Goal: Check status: Check status

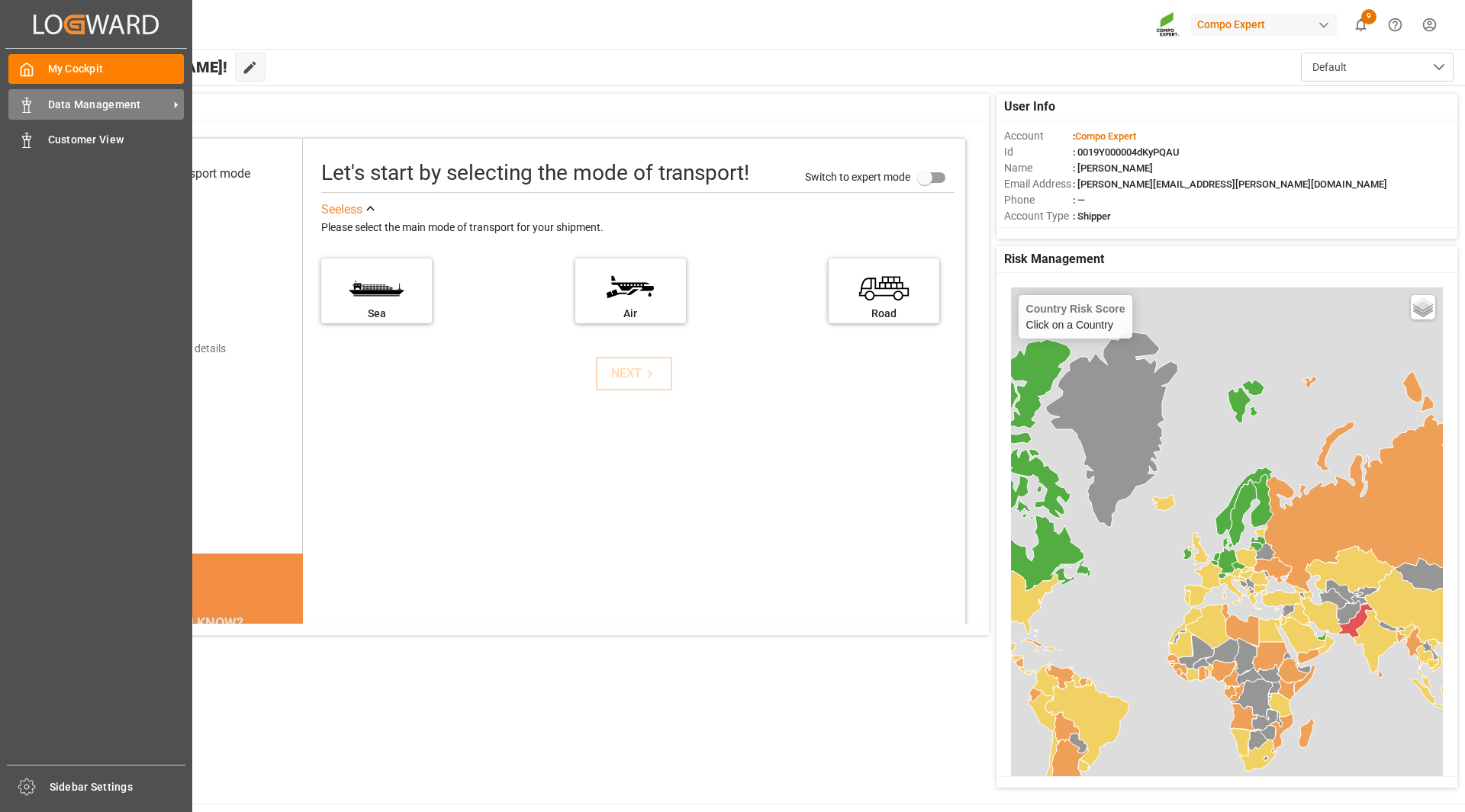
click at [87, 116] on div "Data Management Data Management" at bounding box center [96, 104] width 175 height 29
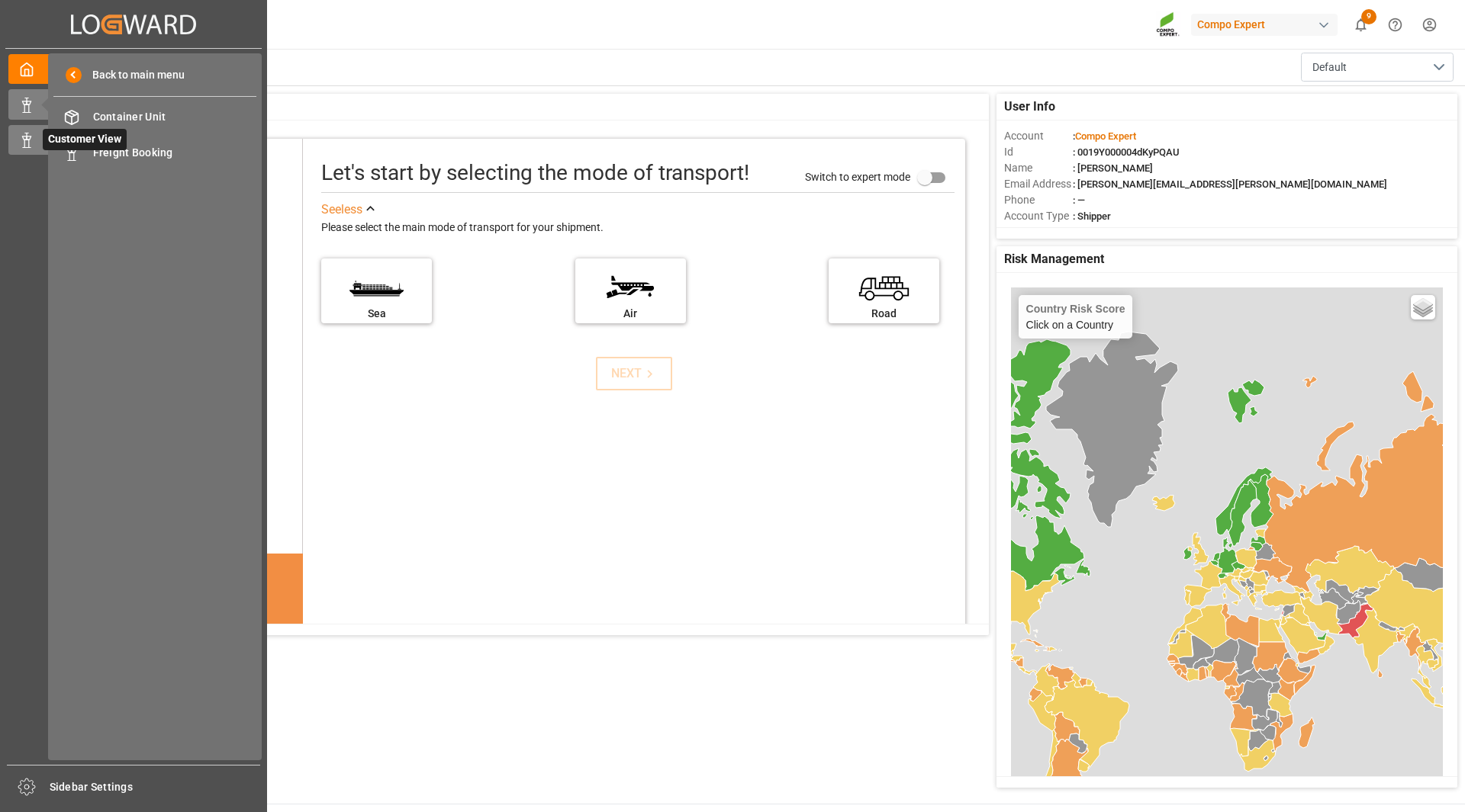
click at [29, 136] on icon at bounding box center [27, 141] width 15 height 15
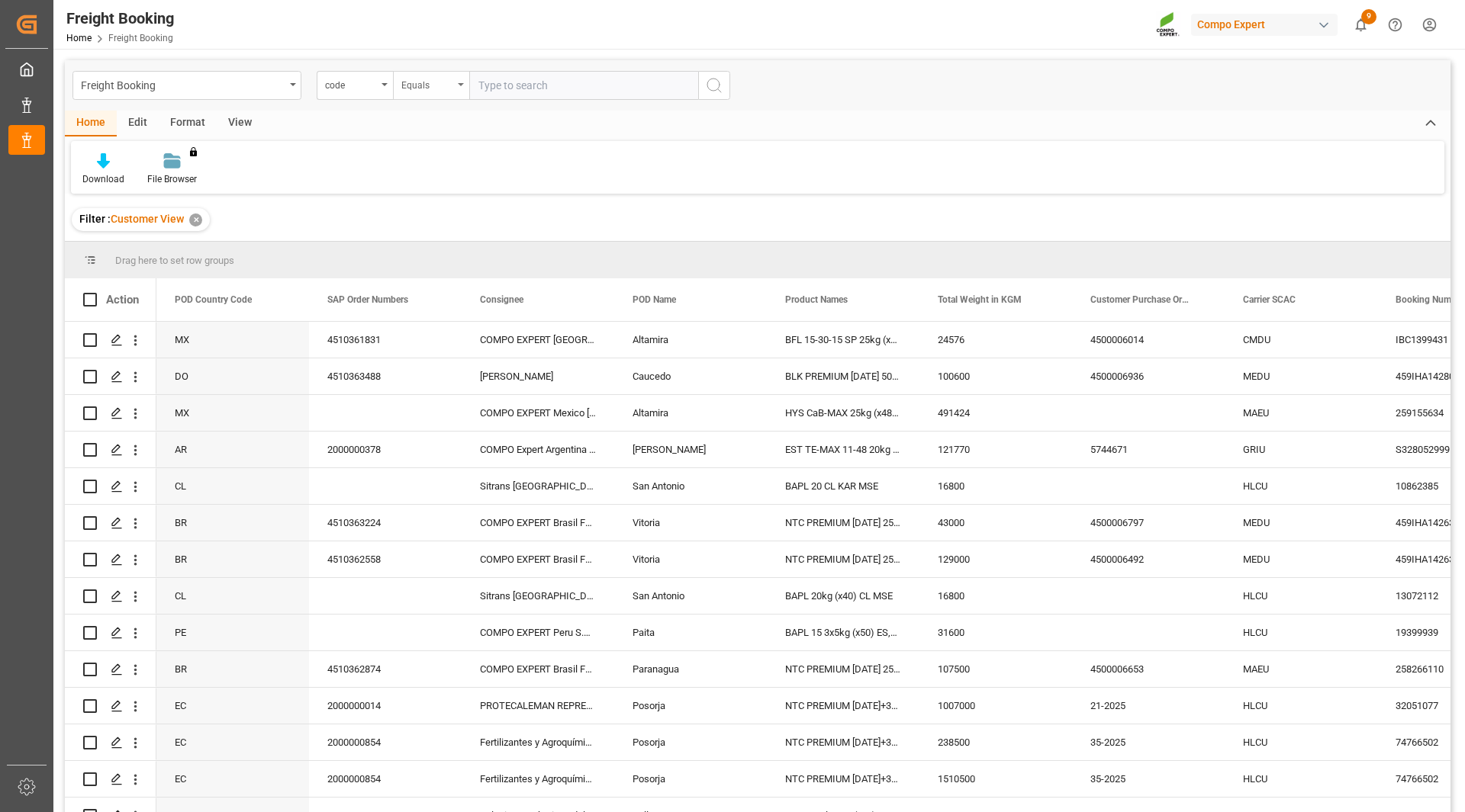
click at [459, 88] on div "Equals" at bounding box center [431, 86] width 76 height 29
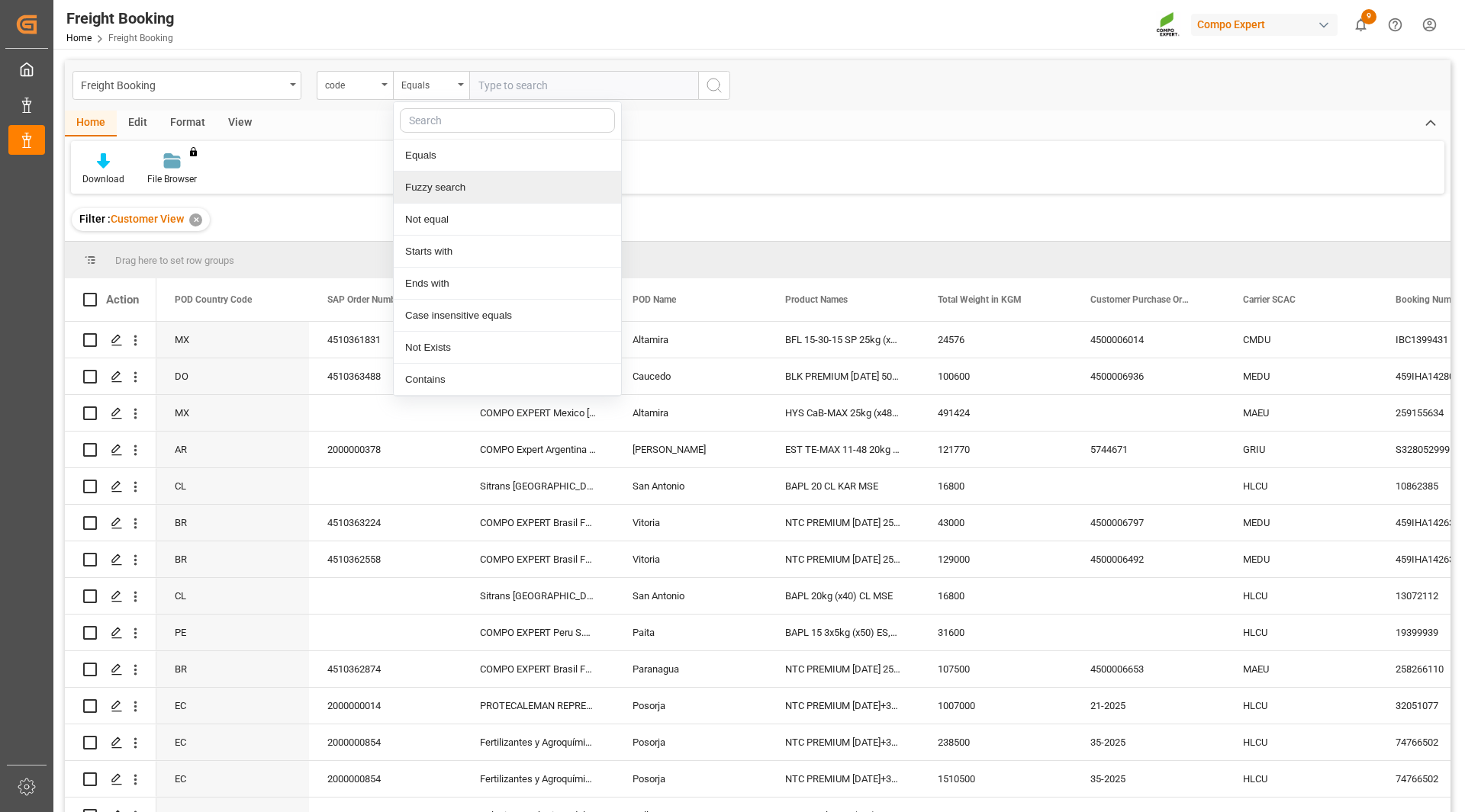
click at [455, 184] on div "Fuzzy search" at bounding box center [507, 187] width 227 height 32
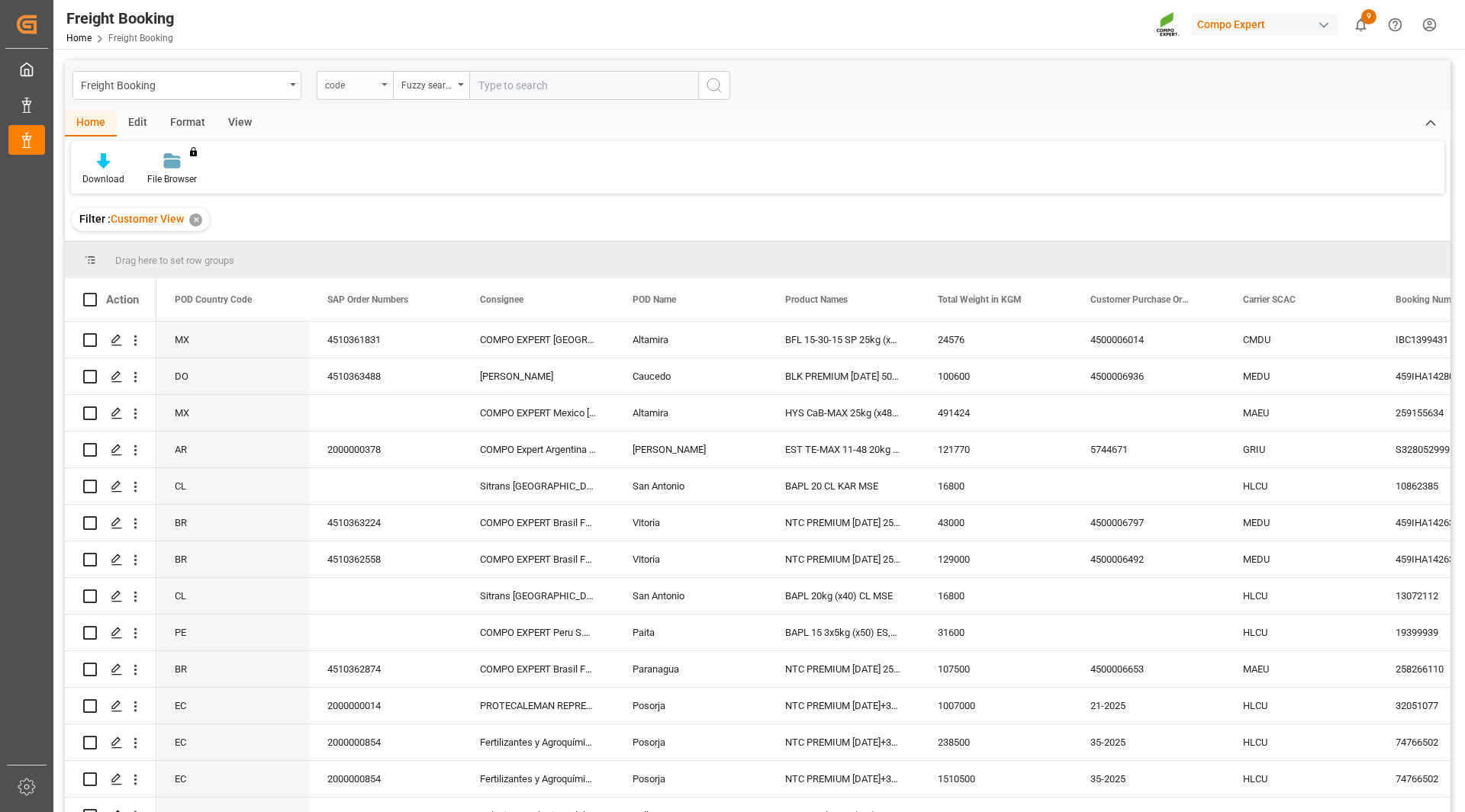
drag, startPoint x: 367, startPoint y: 84, endPoint x: 356, endPoint y: 82, distance: 11.2
click at [366, 84] on div "code" at bounding box center [351, 84] width 52 height 17
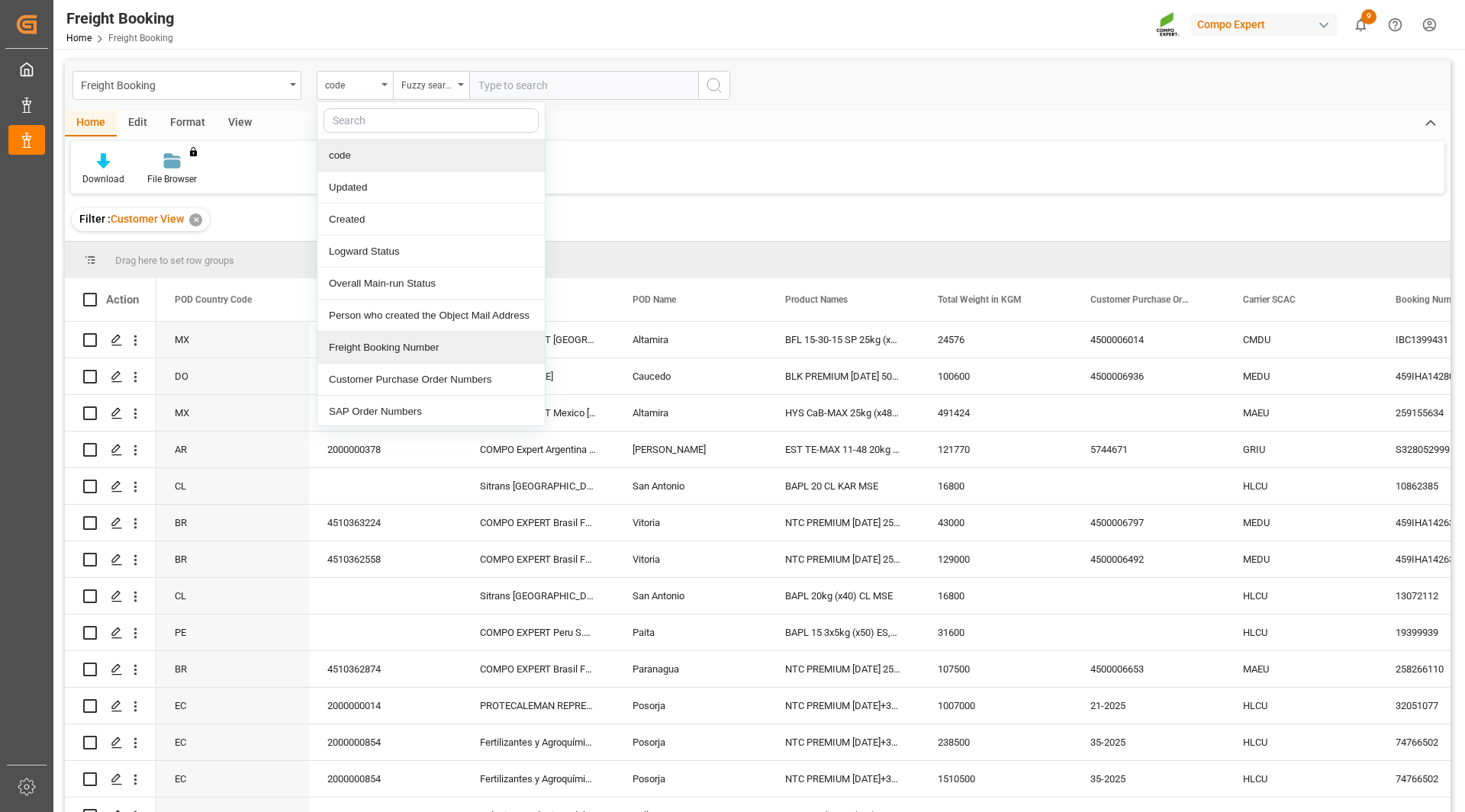
click at [397, 356] on div "Freight Booking Number" at bounding box center [431, 348] width 227 height 32
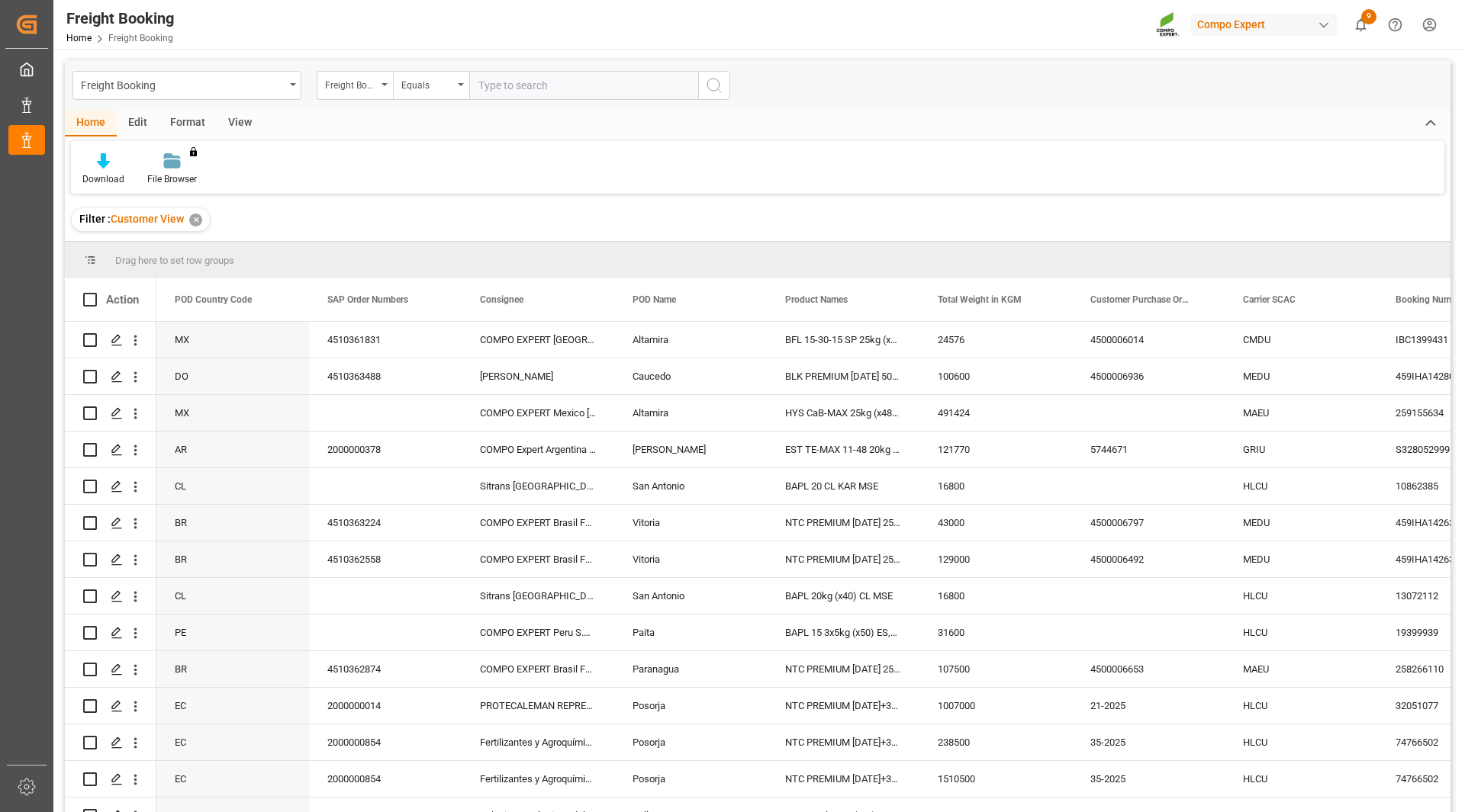
click at [496, 94] on input "text" at bounding box center [583, 86] width 229 height 29
click at [461, 76] on div "Equals" at bounding box center [431, 86] width 76 height 29
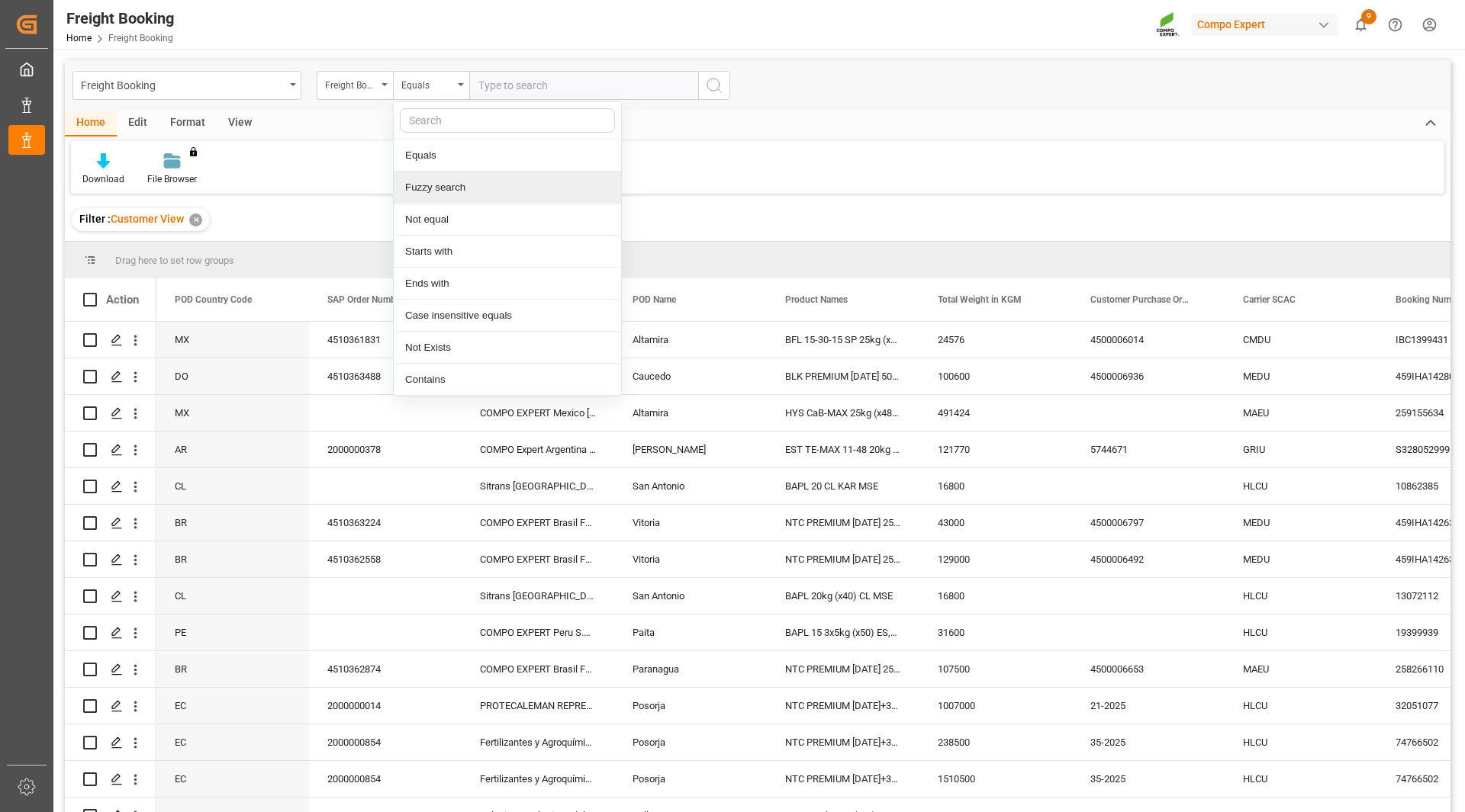
click at [475, 195] on div "Fuzzy search" at bounding box center [507, 187] width 227 height 32
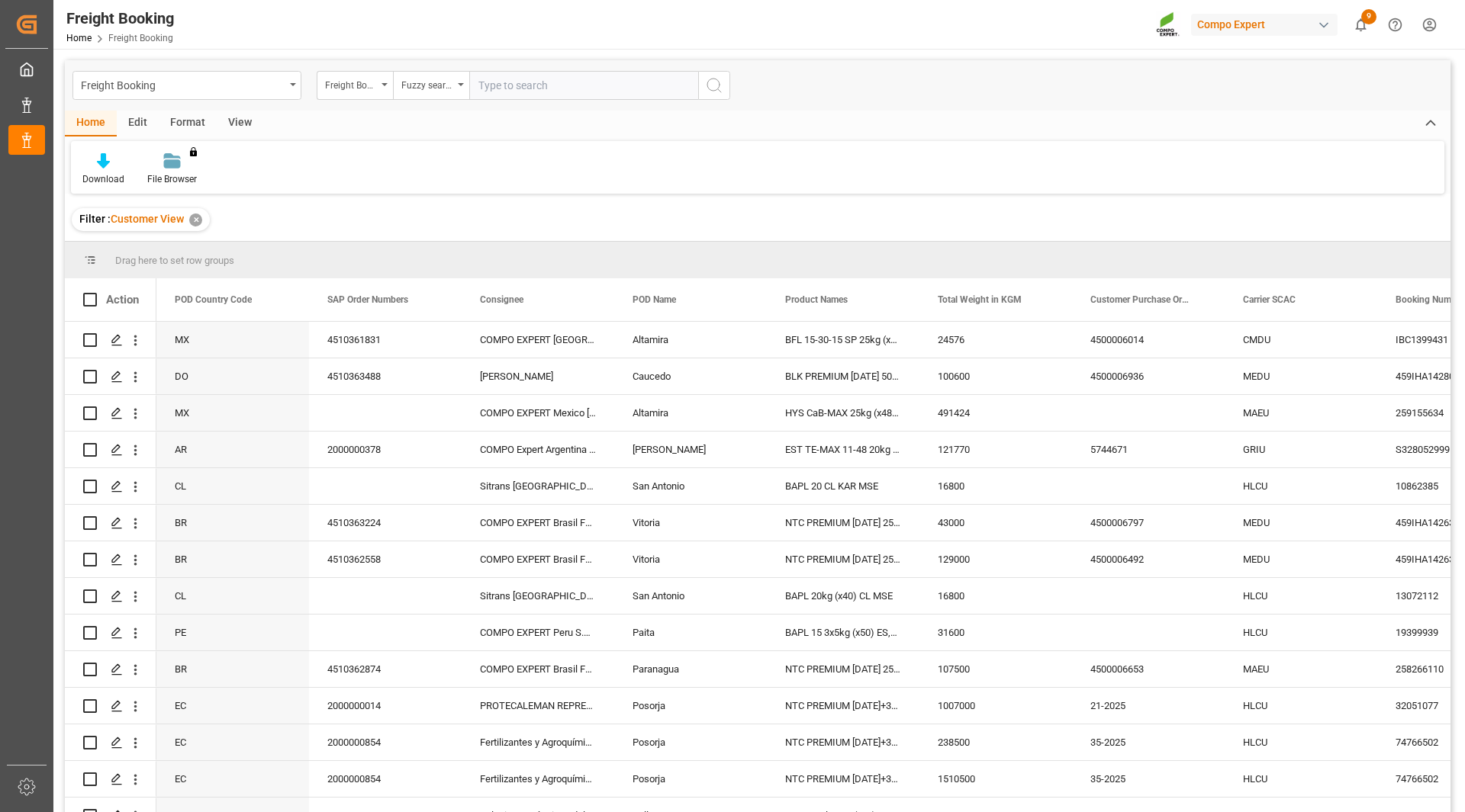
click at [713, 83] on icon "search button" at bounding box center [713, 85] width 18 height 18
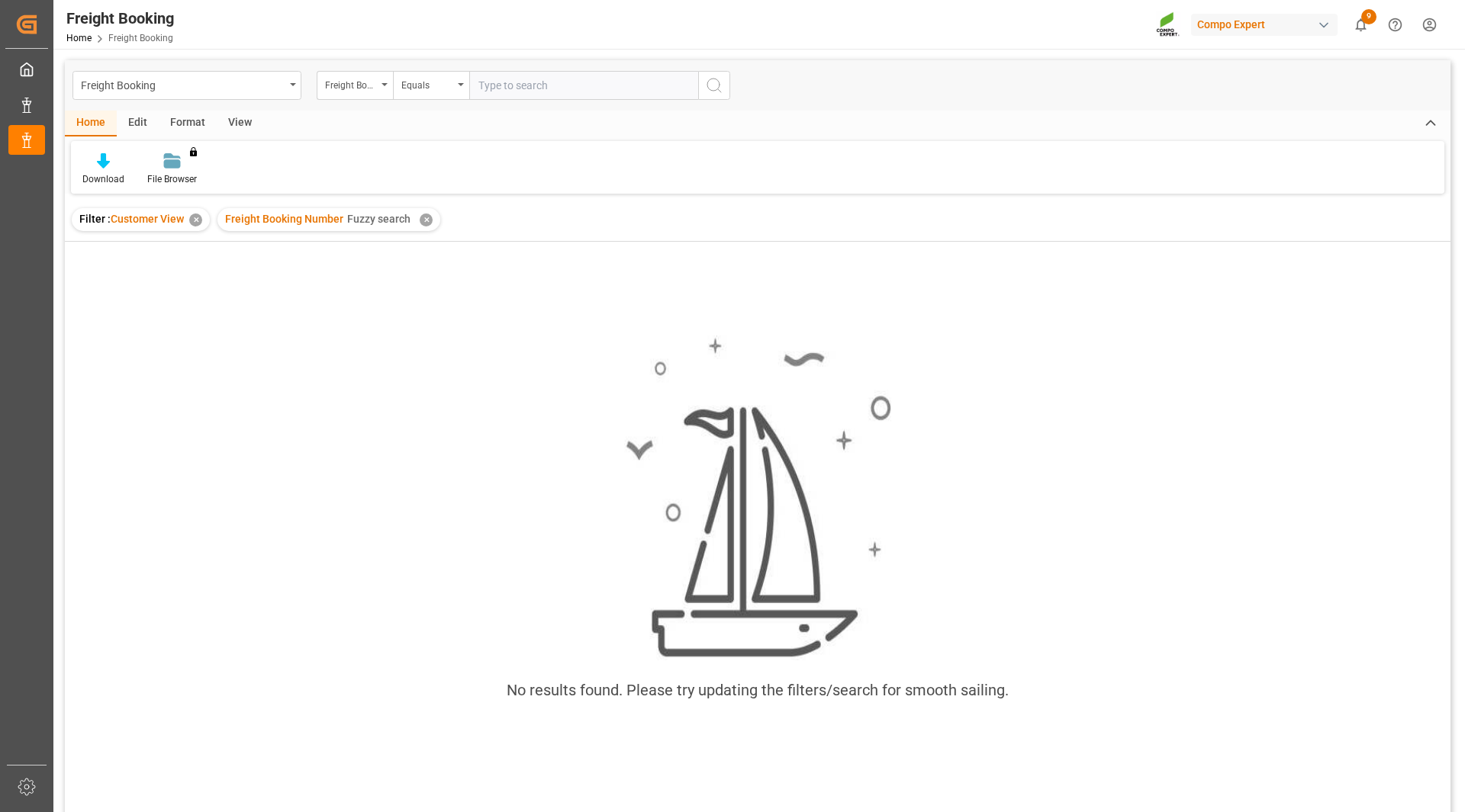
drag, startPoint x: 618, startPoint y: 100, endPoint x: 615, endPoint y: 75, distance: 25.2
click at [618, 99] on div "Freight Booking Freight Booking Number Equals" at bounding box center [757, 85] width 1385 height 50
click at [615, 74] on input "text" at bounding box center [583, 86] width 229 height 29
paste input "6200000347"
drag, startPoint x: 699, startPoint y: 96, endPoint x: 715, endPoint y: 90, distance: 17.1
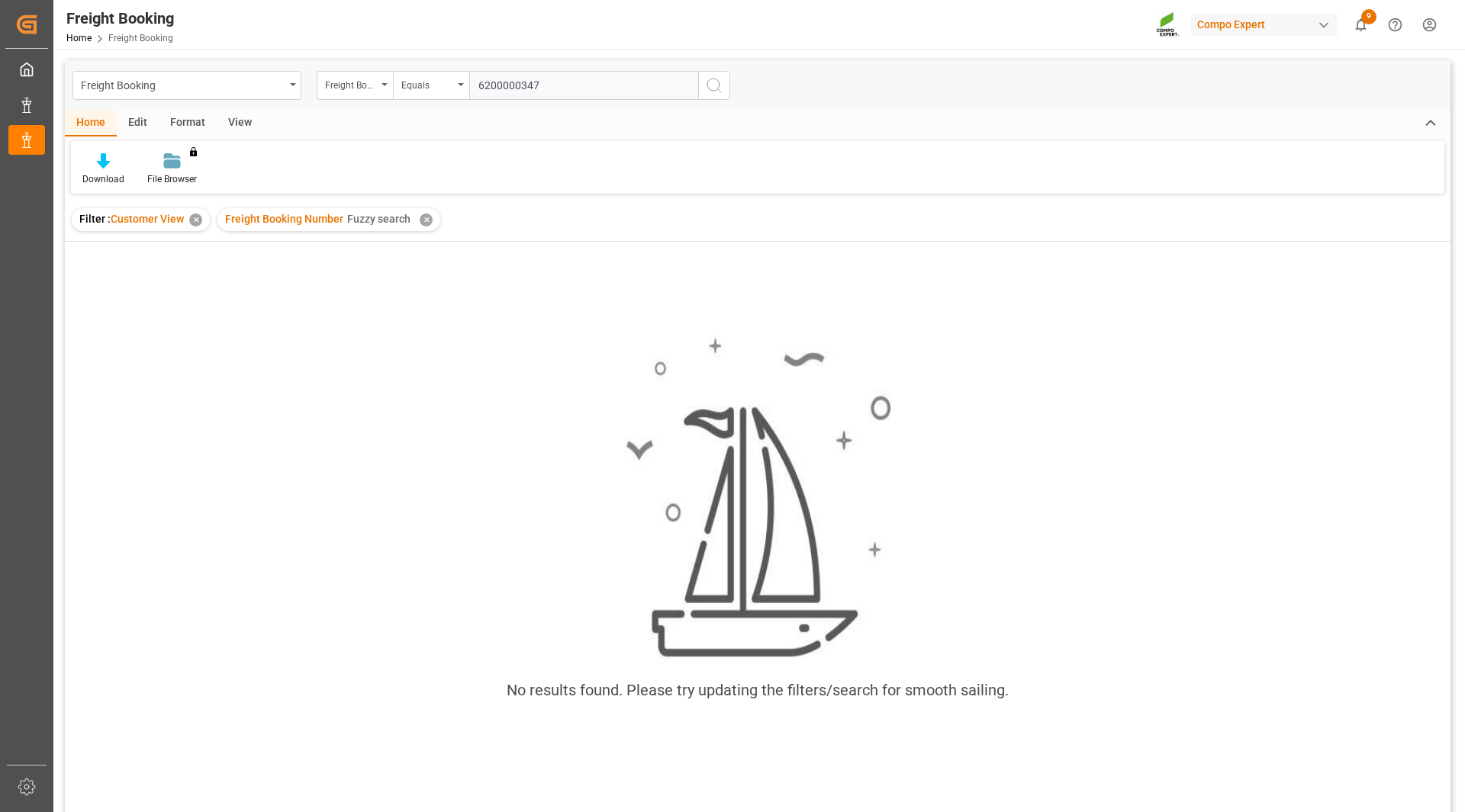
click at [711, 93] on div "Freight Booking Number Equals 6200000347" at bounding box center [523, 86] width 414 height 29
type input "6200000347"
click at [716, 90] on icon "search button" at bounding box center [713, 85] width 18 height 18
click at [448, 79] on div "Equals" at bounding box center [427, 84] width 52 height 17
click at [466, 187] on div "Fuzzy search" at bounding box center [507, 187] width 227 height 32
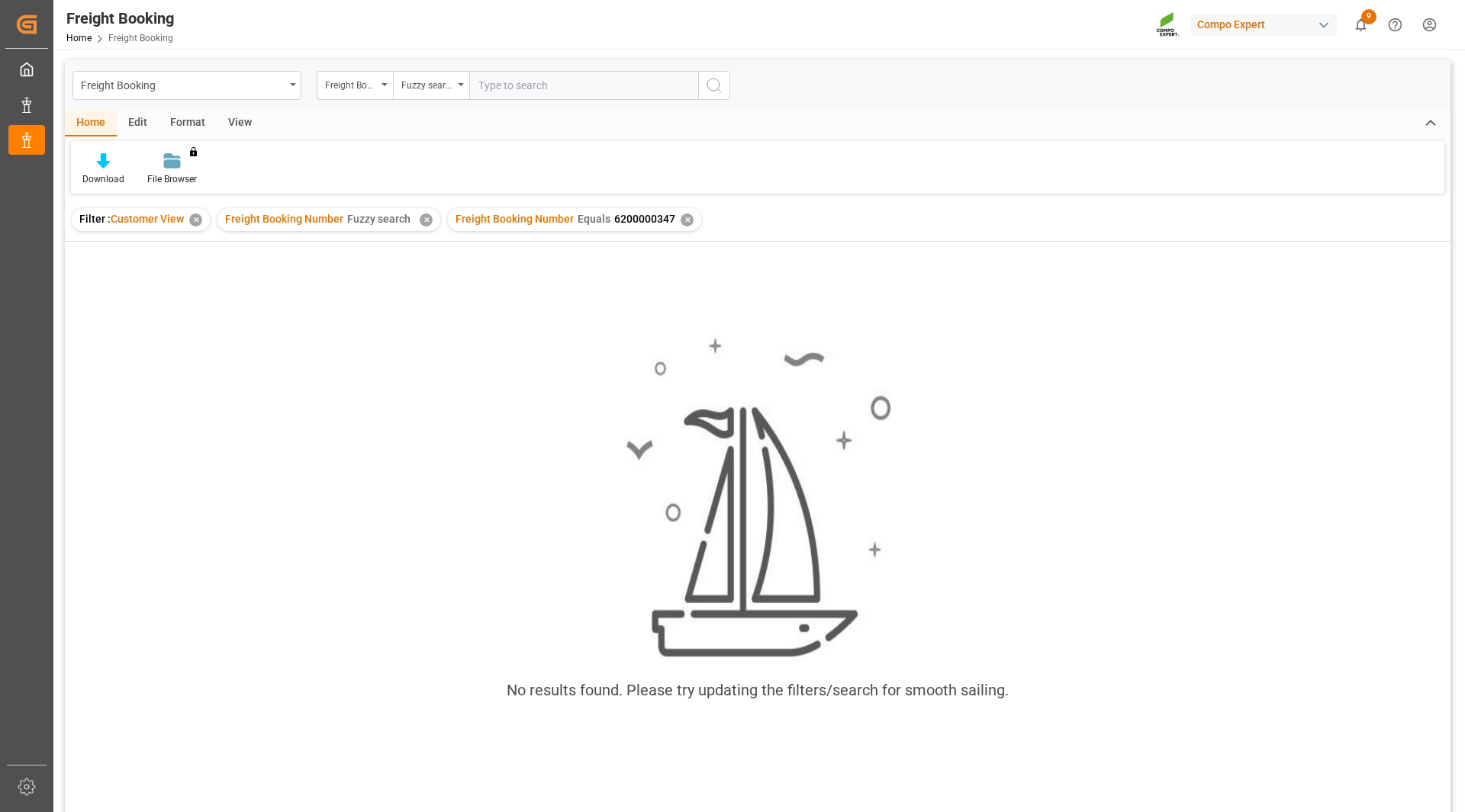
paste input "6200000347"
type input "6200000347"
click at [721, 79] on icon "search button" at bounding box center [713, 85] width 18 height 18
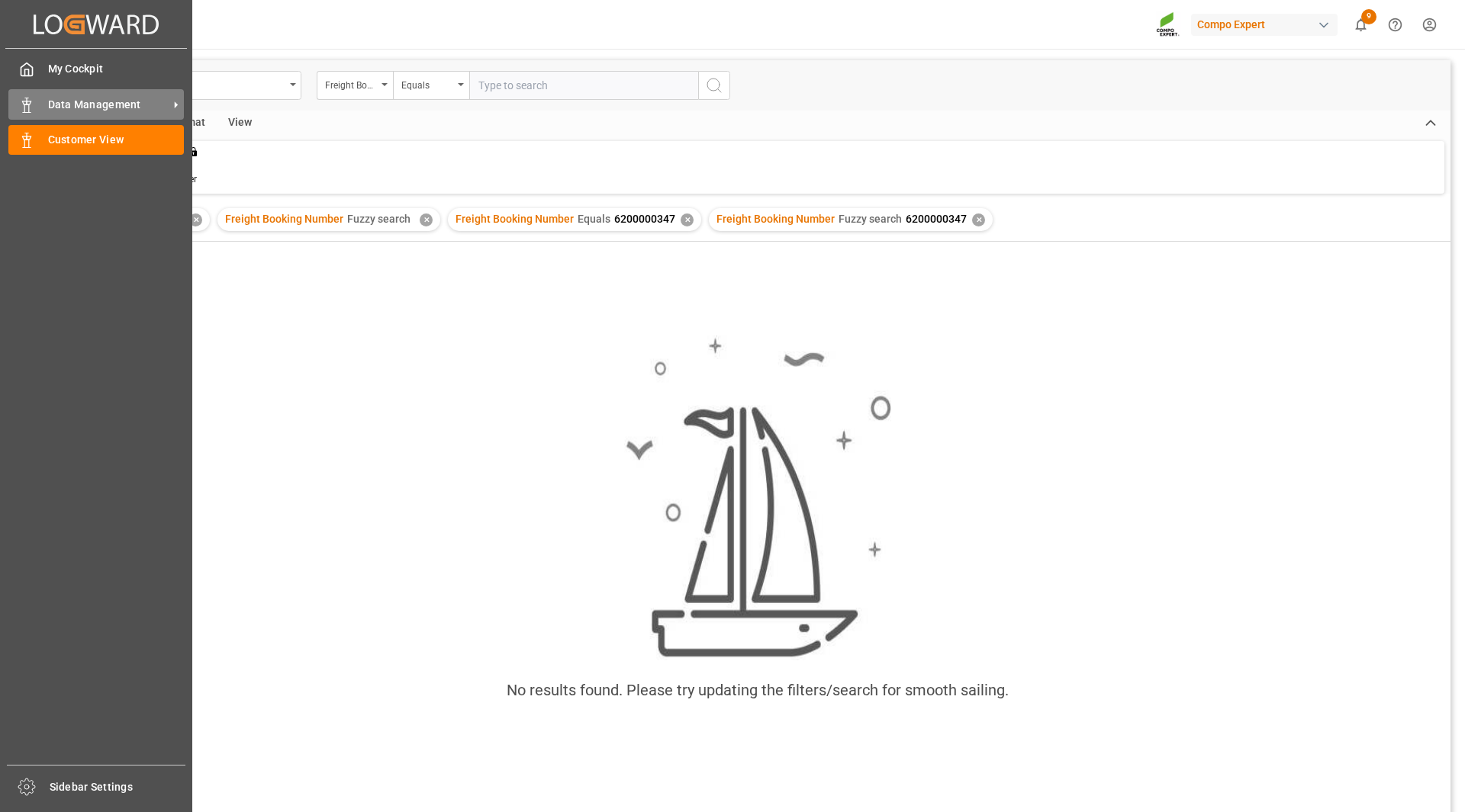
click at [83, 112] on div "Data Management Data Management" at bounding box center [96, 104] width 175 height 29
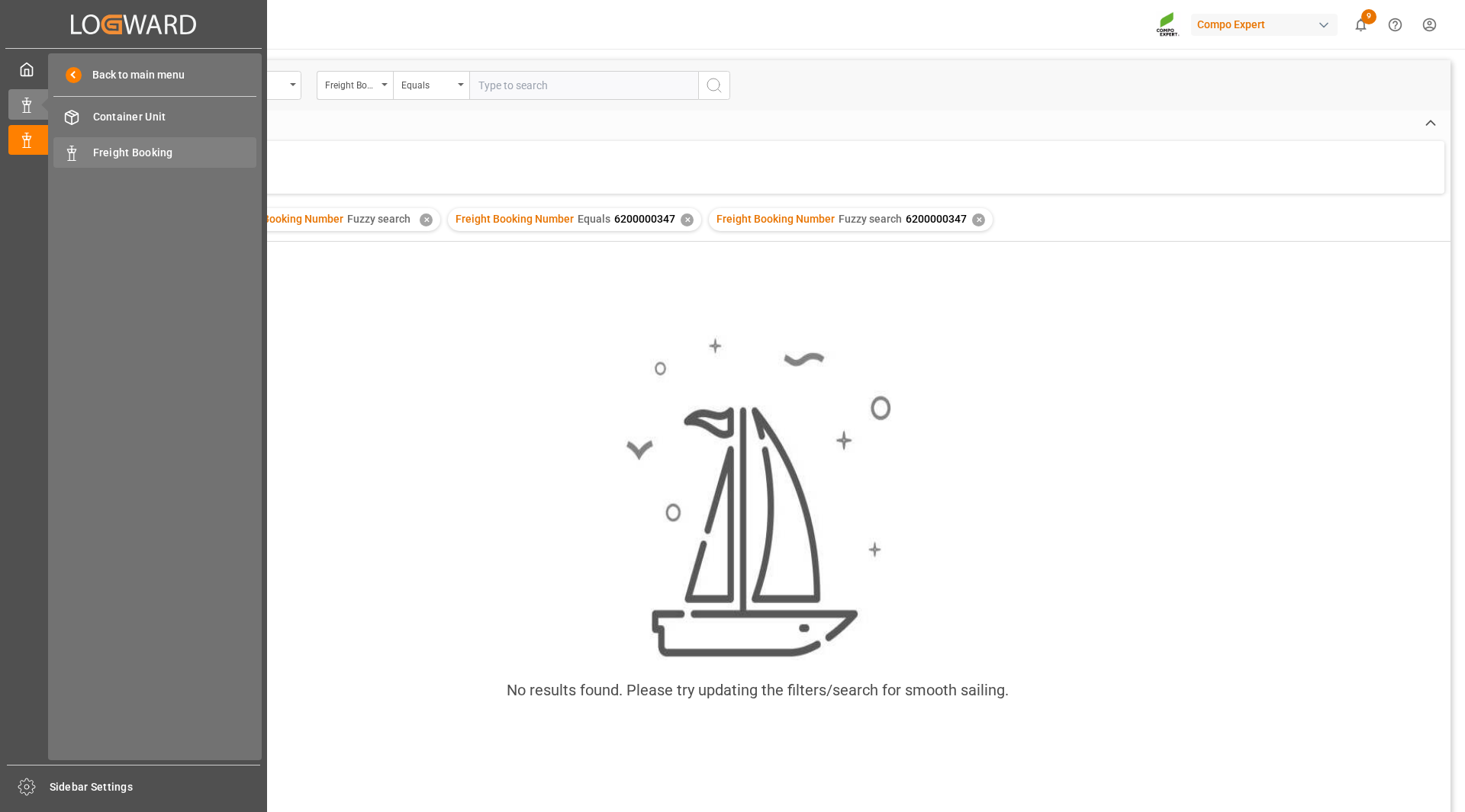
click at [127, 151] on span "Freight Booking" at bounding box center [175, 152] width 164 height 16
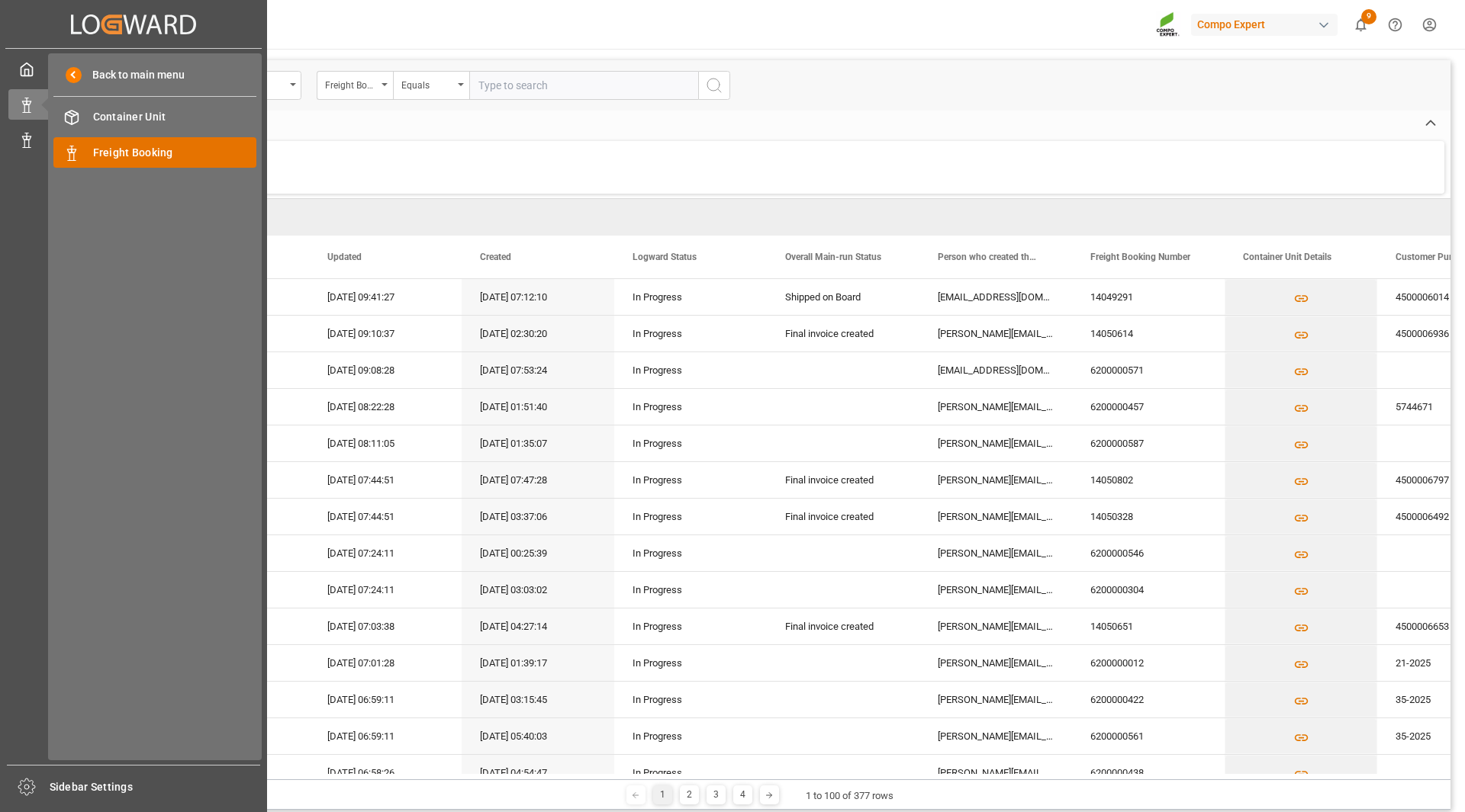
click at [186, 164] on div "Freight Booking Freight Booking" at bounding box center [154, 151] width 203 height 29
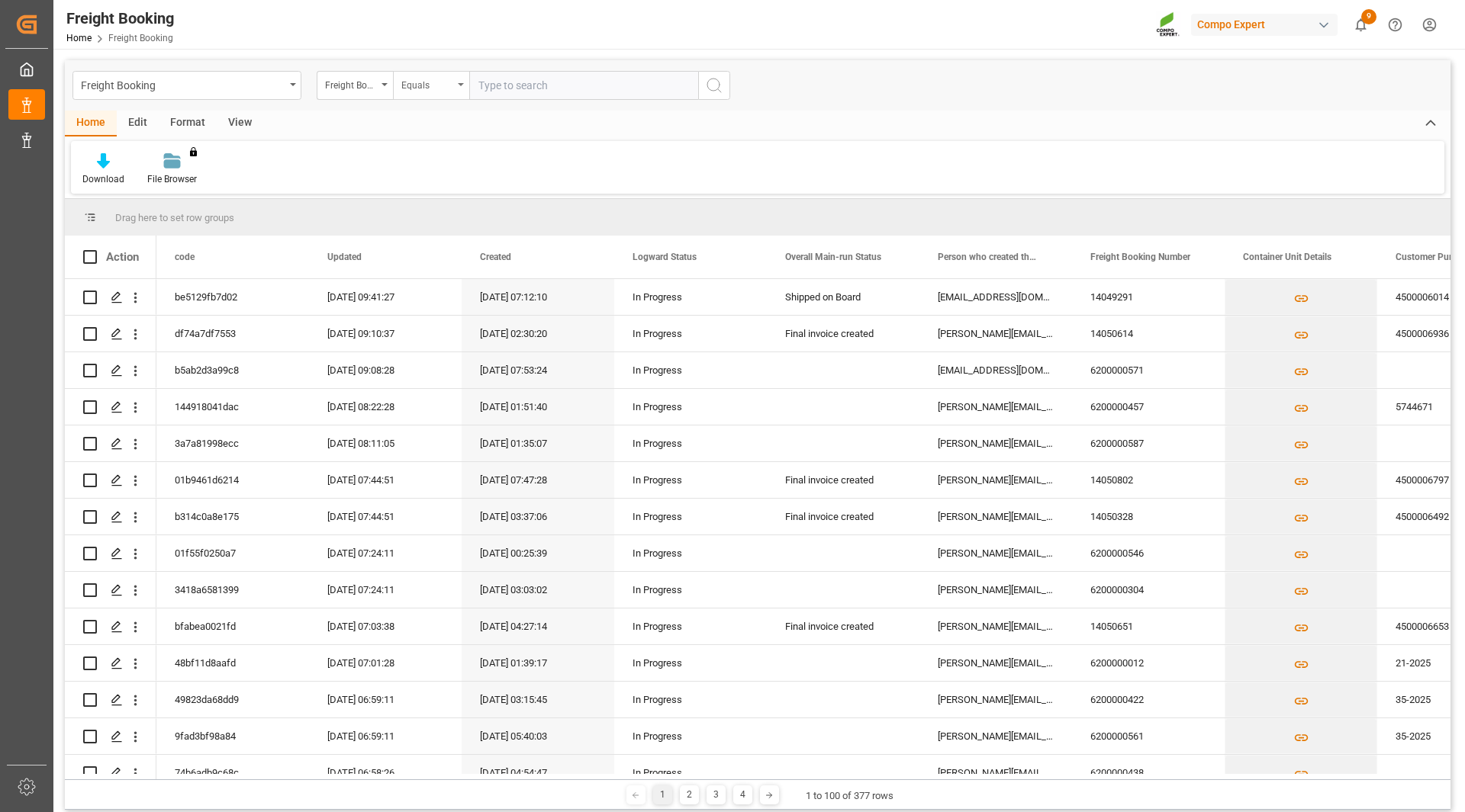
click at [440, 86] on div "Equals" at bounding box center [427, 84] width 52 height 17
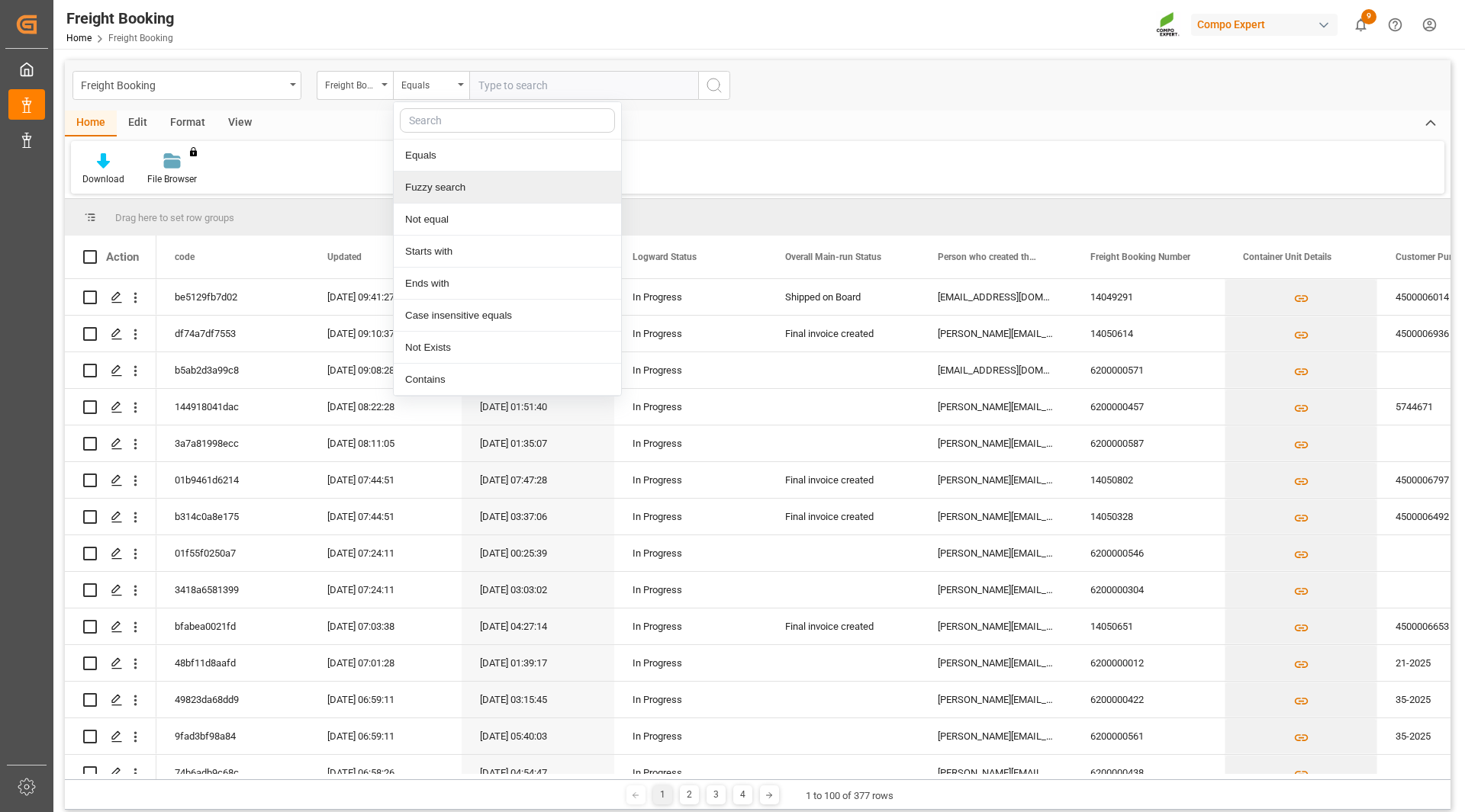
click at [451, 199] on div "Fuzzy search" at bounding box center [507, 187] width 227 height 32
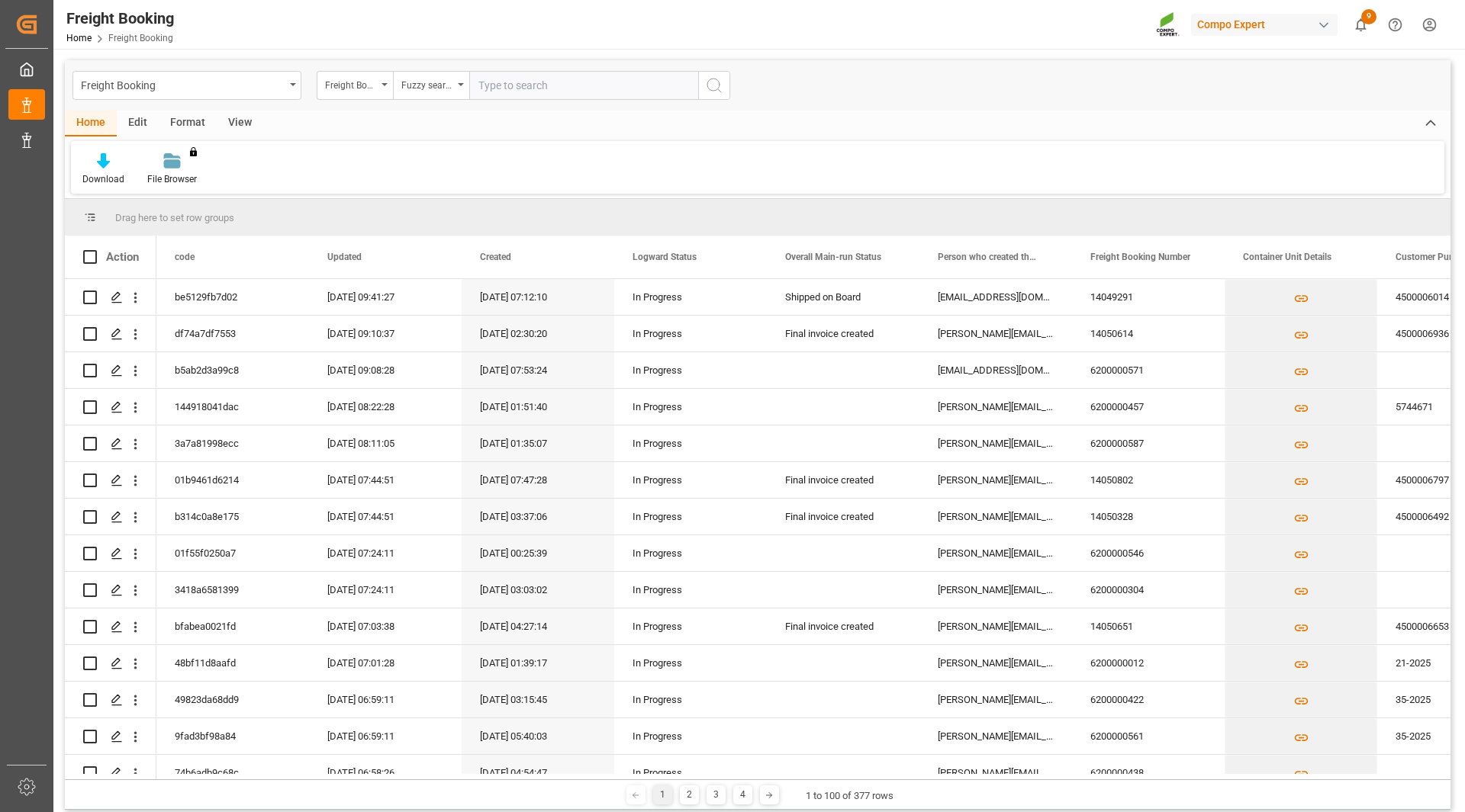
paste input "6200000347"
type input "6200000347"
click at [717, 89] on circle "search button" at bounding box center [713, 85] width 12 height 12
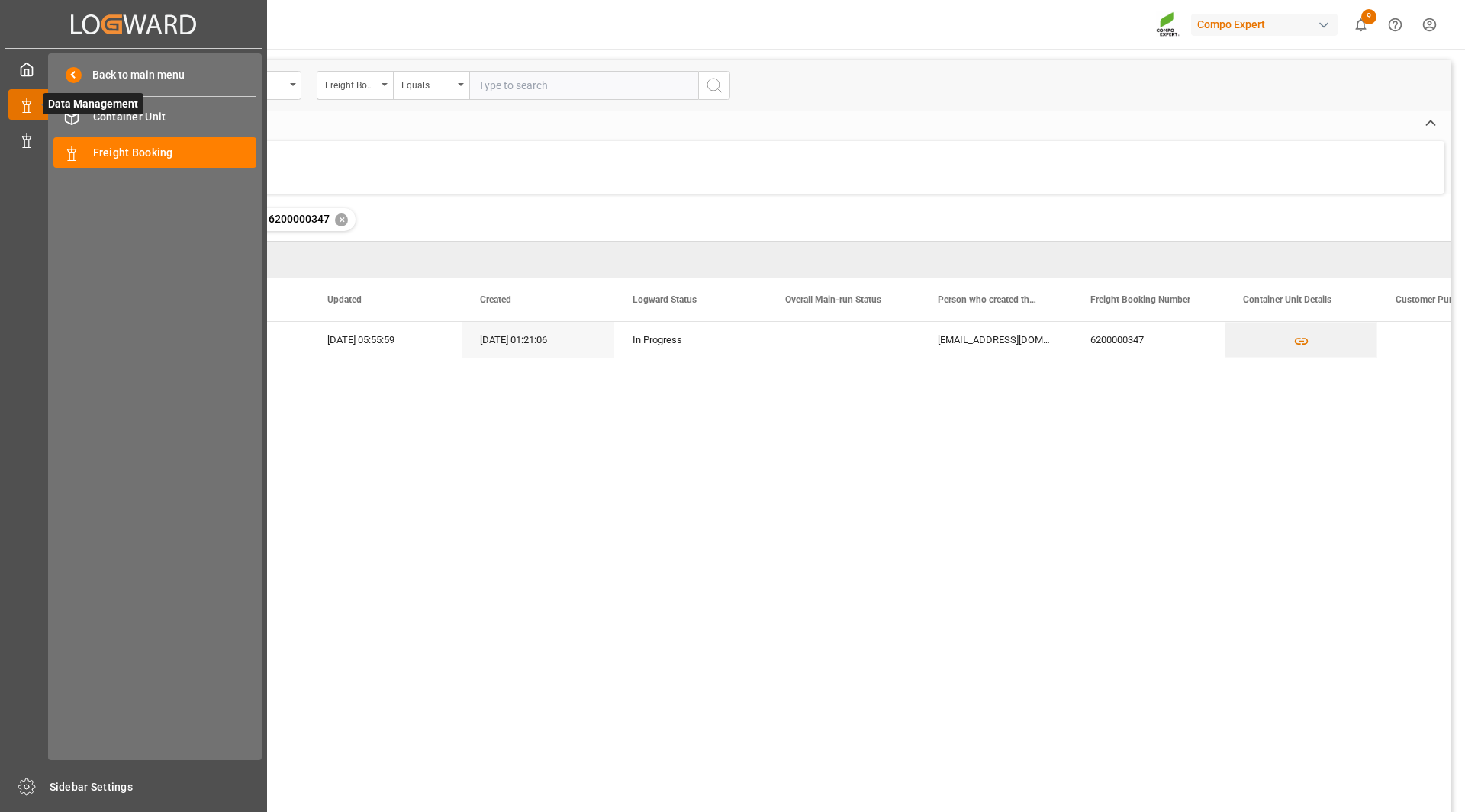
click at [45, 105] on span "Data Management" at bounding box center [93, 104] width 101 height 21
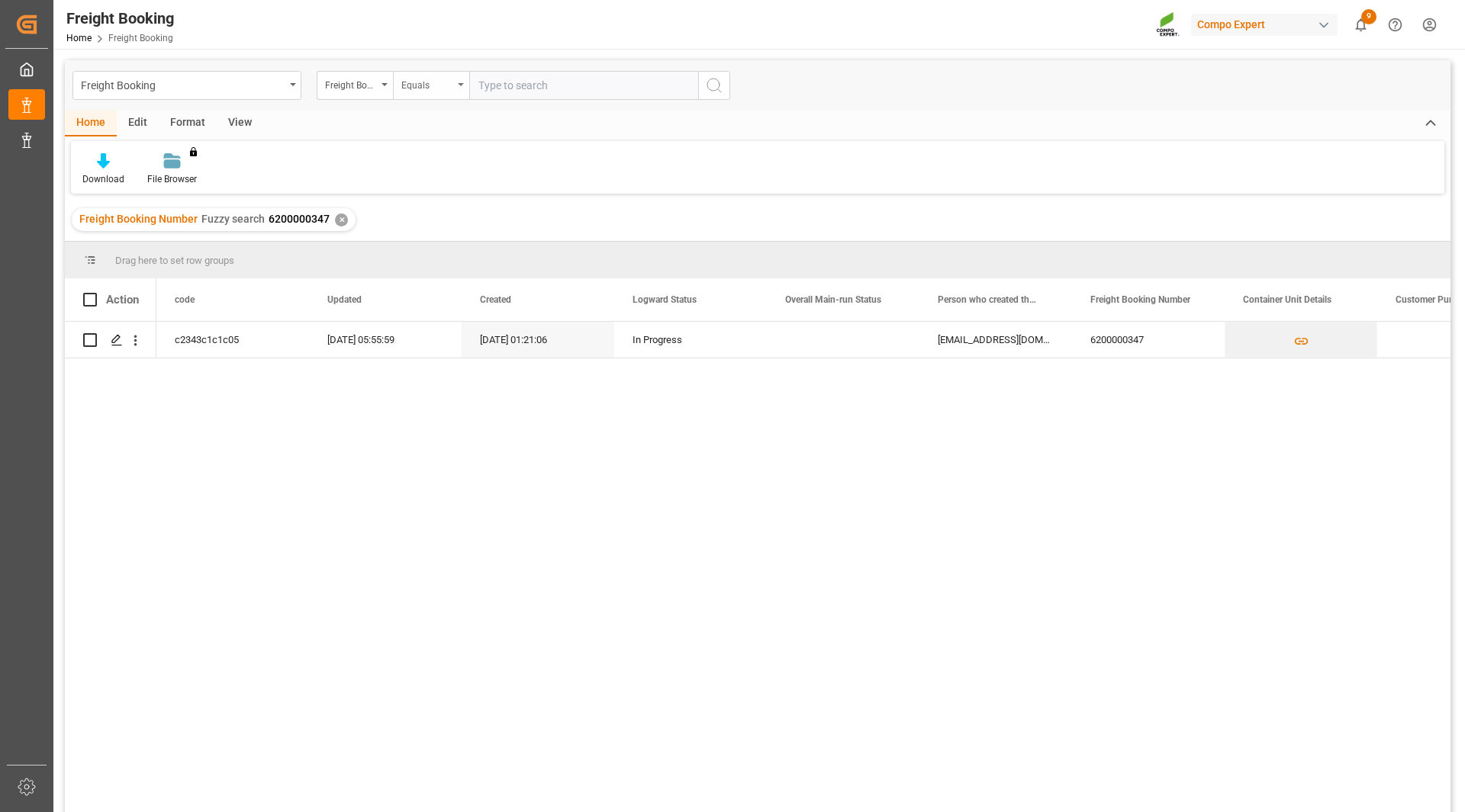
click at [433, 90] on div "Equals" at bounding box center [427, 84] width 52 height 17
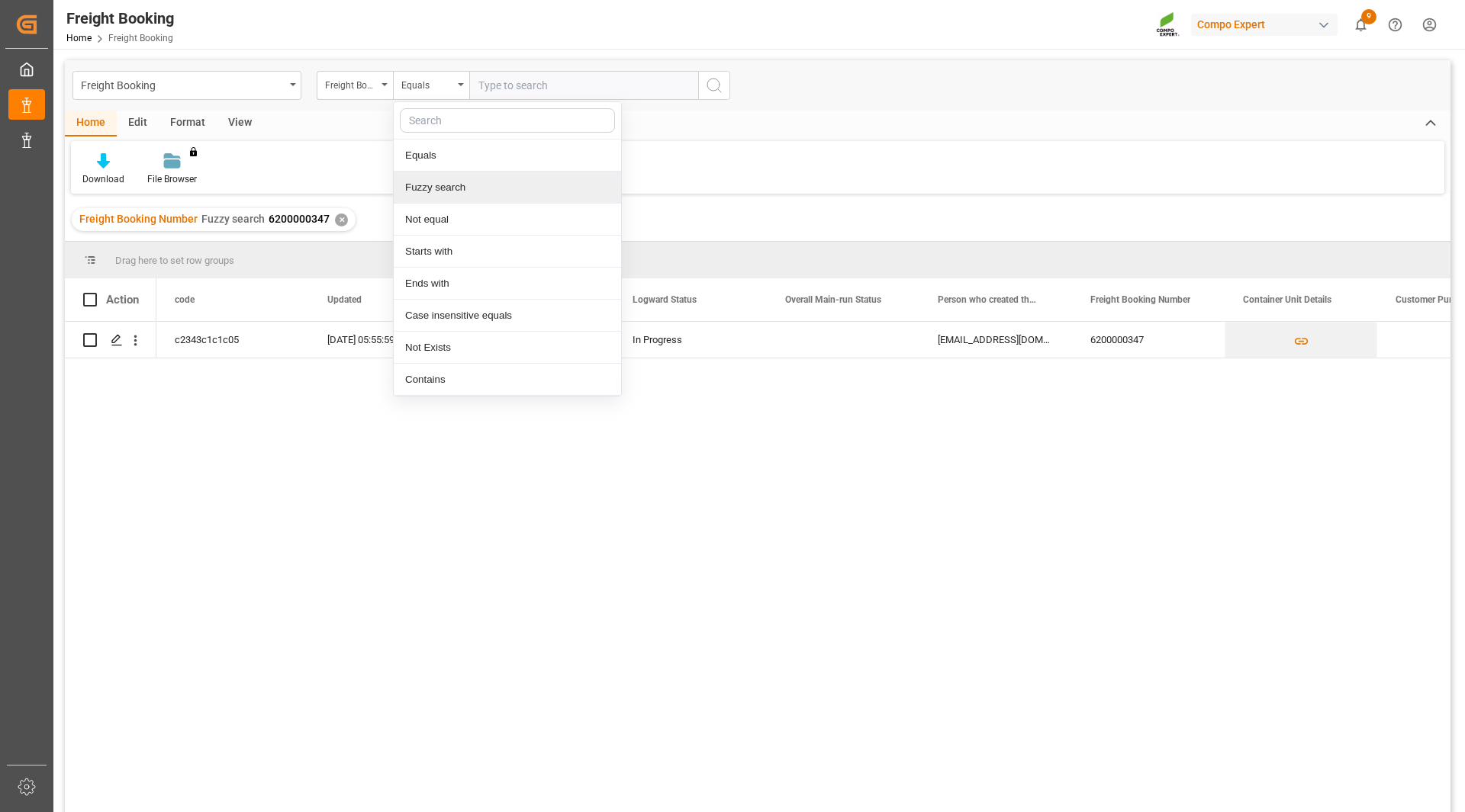
click at [495, 194] on div "Fuzzy search" at bounding box center [507, 187] width 227 height 32
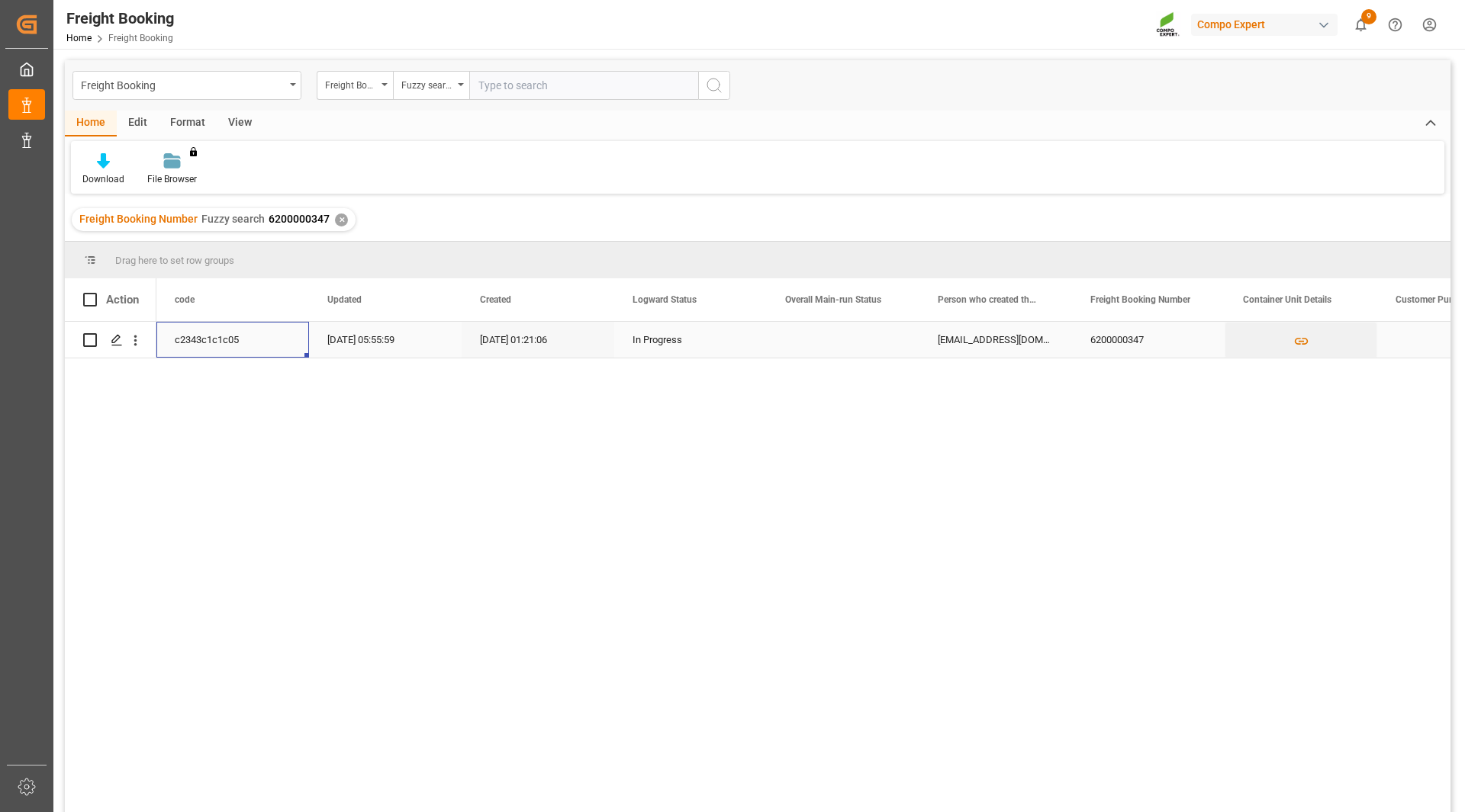
click at [206, 344] on div "c2343c1c1c05" at bounding box center [232, 339] width 152 height 36
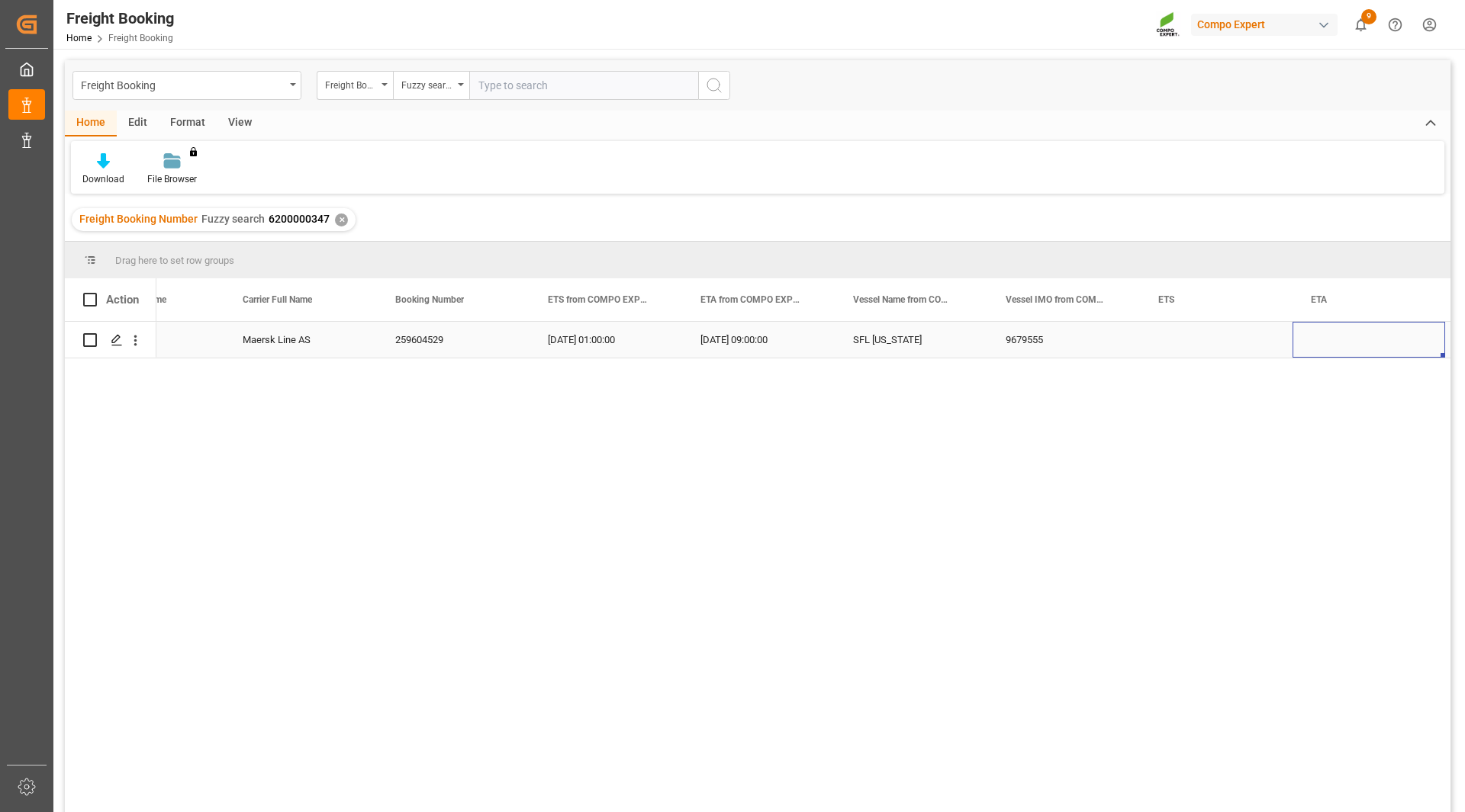
click at [737, 344] on div "[DATE] 09:00:00" at bounding box center [758, 339] width 152 height 36
click at [684, 414] on div "[PERSON_NAME] Maersk Line AS 259604529 [DATE] 01:00:00 [DATE] 09:00:00 SFL [US_…" at bounding box center [803, 571] width 1294 height 500
click at [643, 467] on div "[PERSON_NAME] Maersk Line AS 259604529 [DATE] 01:00:00 [DATE] 09:00:00 SFL [US_…" at bounding box center [803, 571] width 1294 height 500
click at [418, 340] on div "259604529" at bounding box center [453, 339] width 152 height 36
click at [440, 344] on div "259604529" at bounding box center [453, 339] width 152 height 36
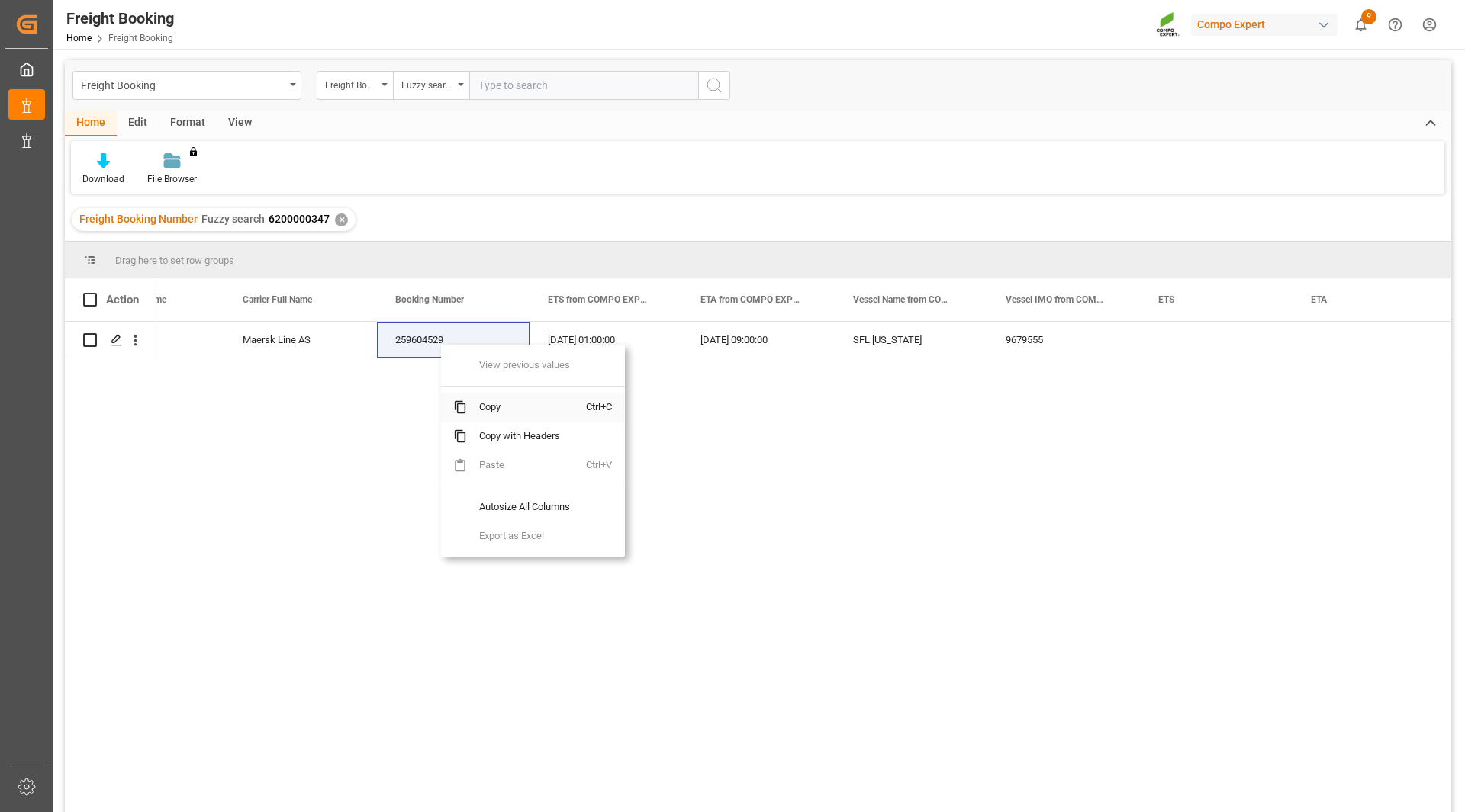
click at [498, 405] on span "Copy" at bounding box center [526, 407] width 119 height 29
